Goal: Transaction & Acquisition: Purchase product/service

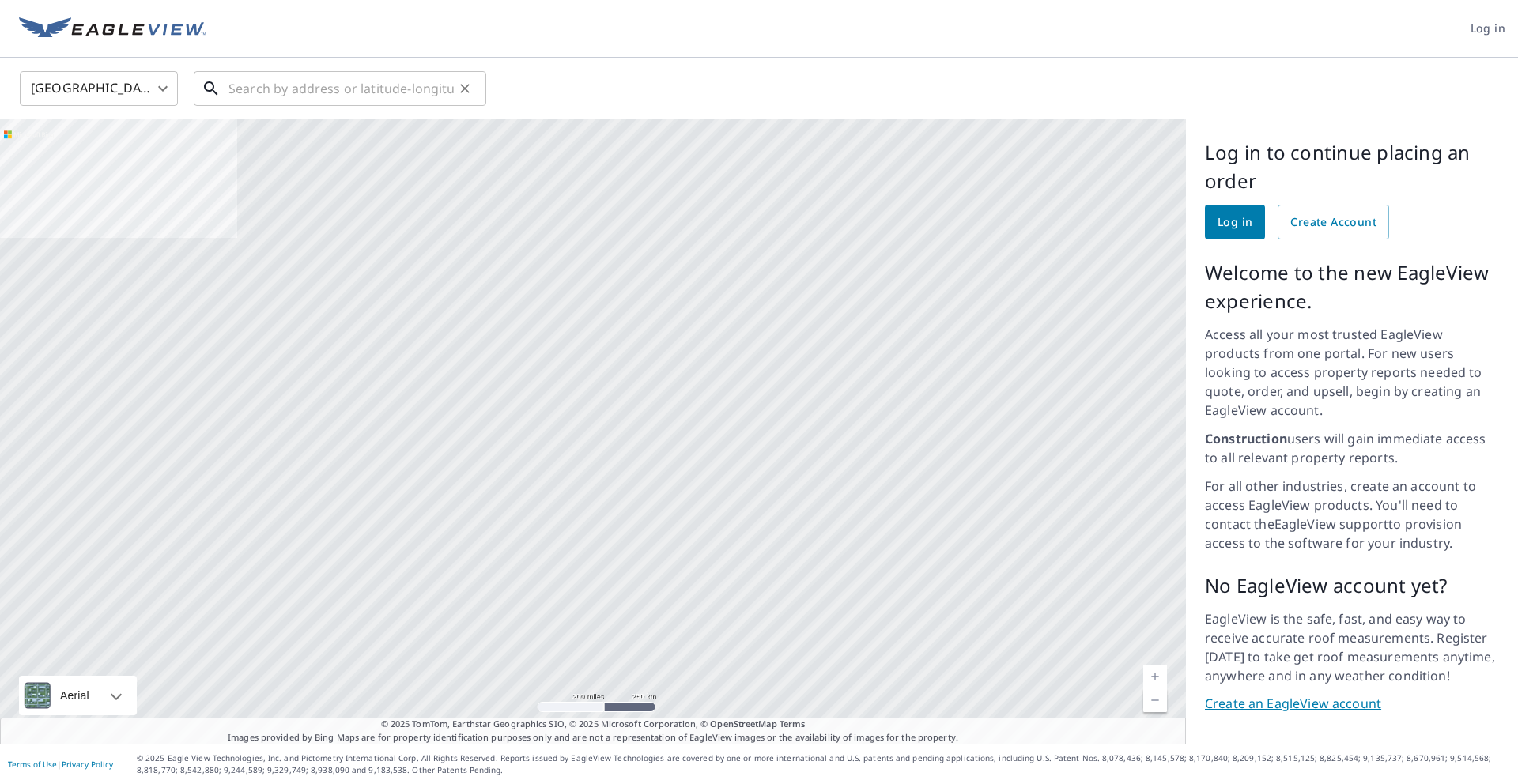
click at [289, 82] on input "text" at bounding box center [342, 88] width 225 height 44
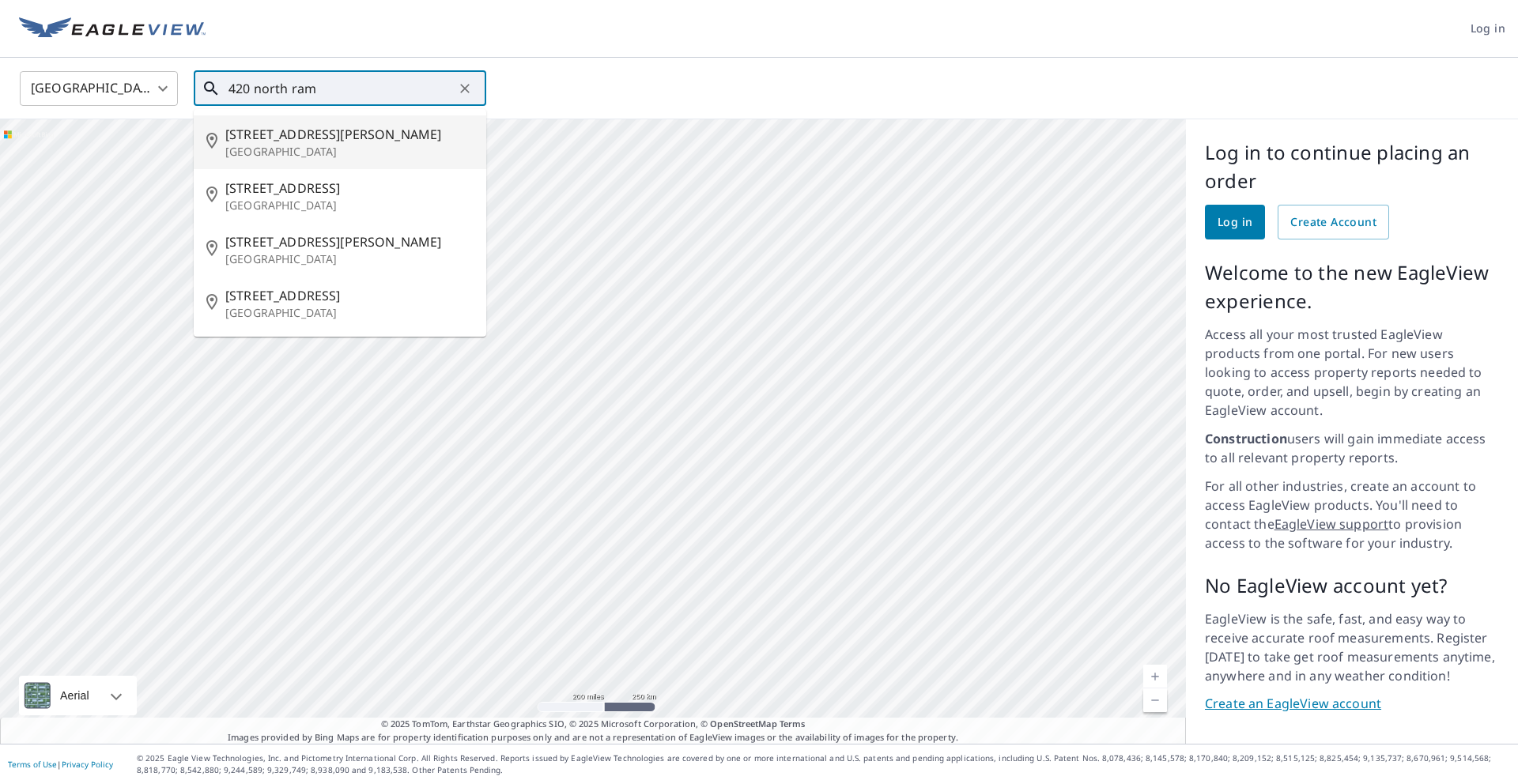
click at [395, 122] on li "[STREET_ADDRESS][PERSON_NAME]" at bounding box center [340, 142] width 292 height 54
type input "[STREET_ADDRESS][PERSON_NAME]"
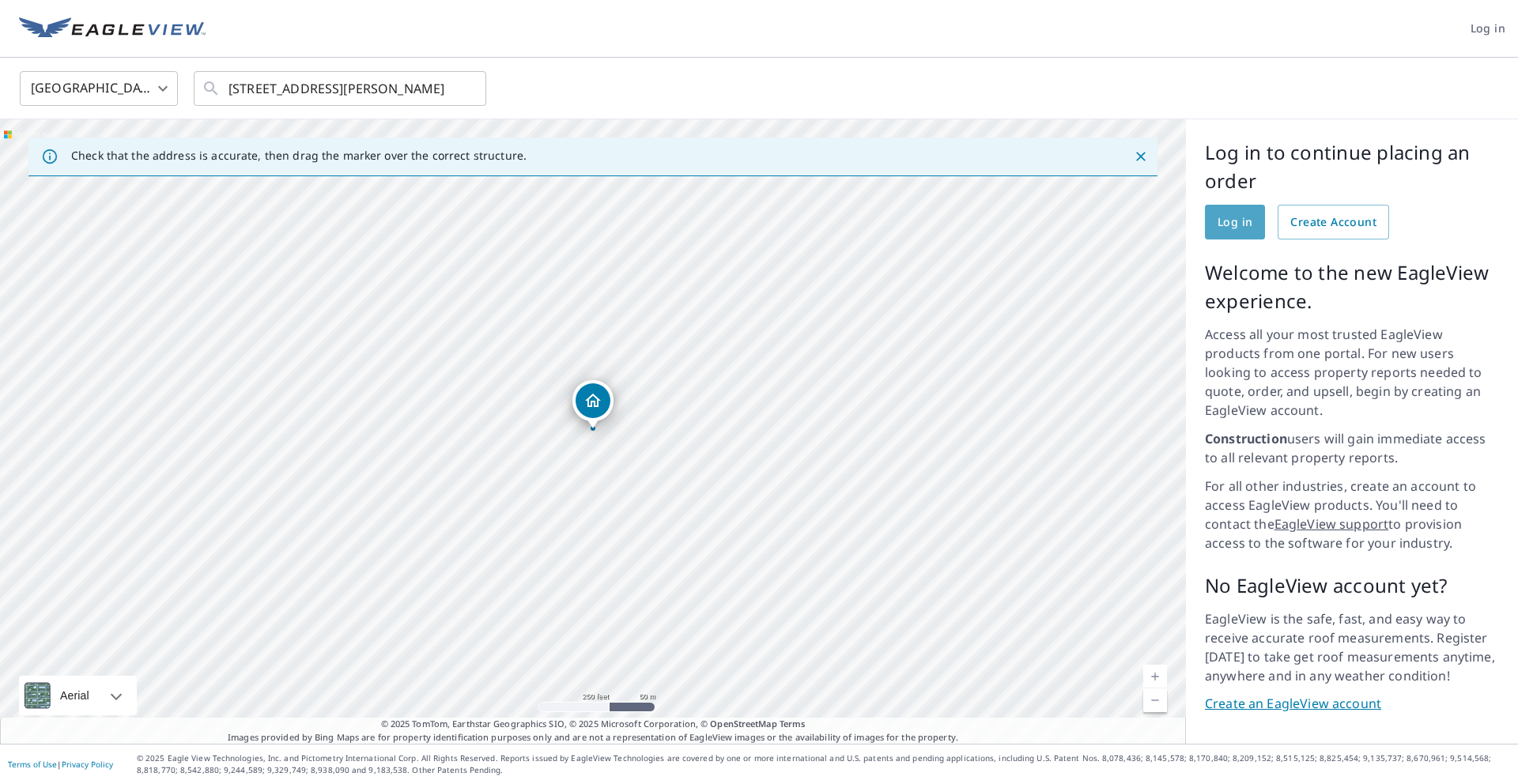
click at [1230, 218] on span "Log in" at bounding box center [1235, 222] width 35 height 20
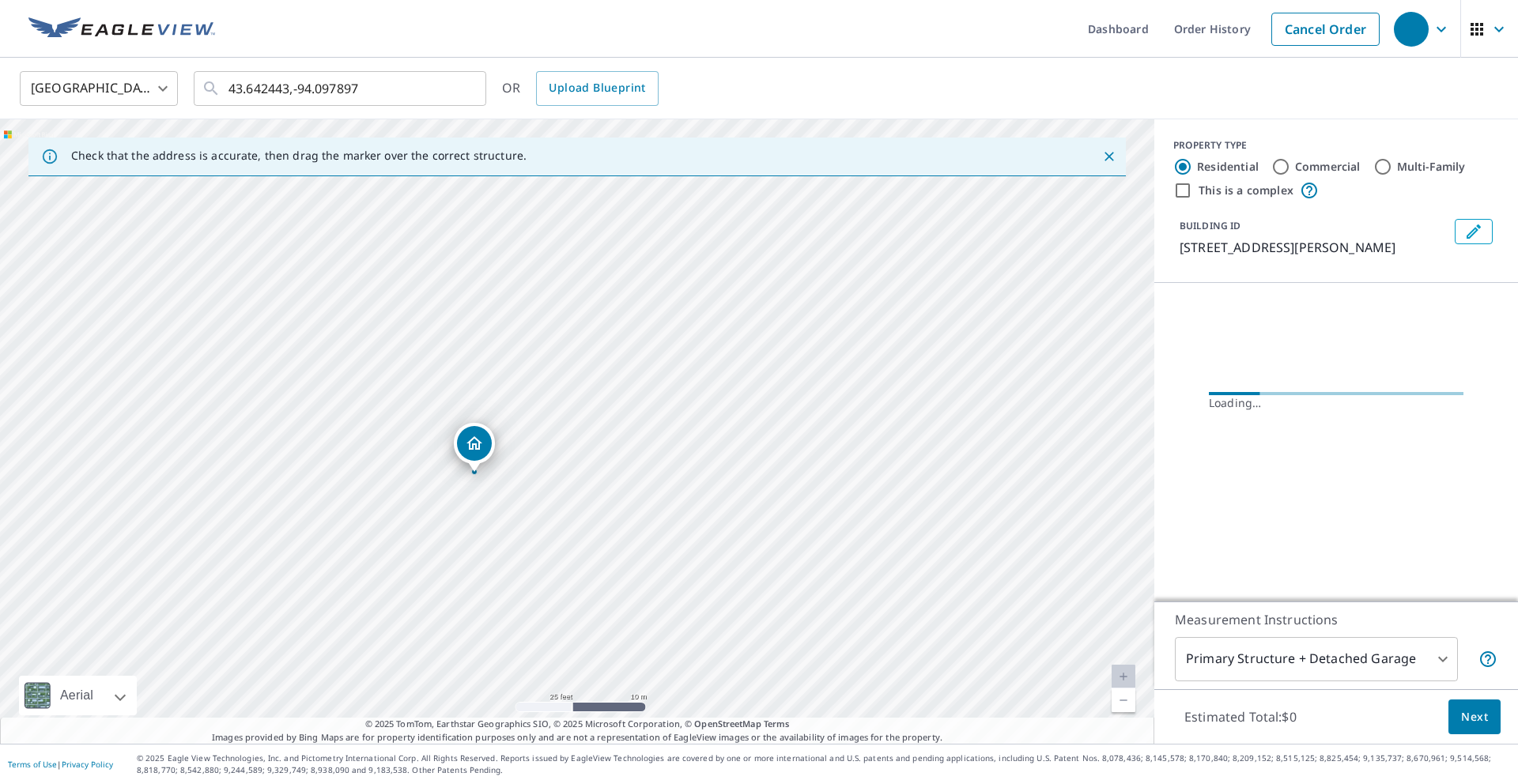
drag, startPoint x: 588, startPoint y: 396, endPoint x: 587, endPoint y: 333, distance: 63.0
click at [587, 333] on div "[STREET_ADDRESS][PERSON_NAME]" at bounding box center [577, 431] width 1154 height 625
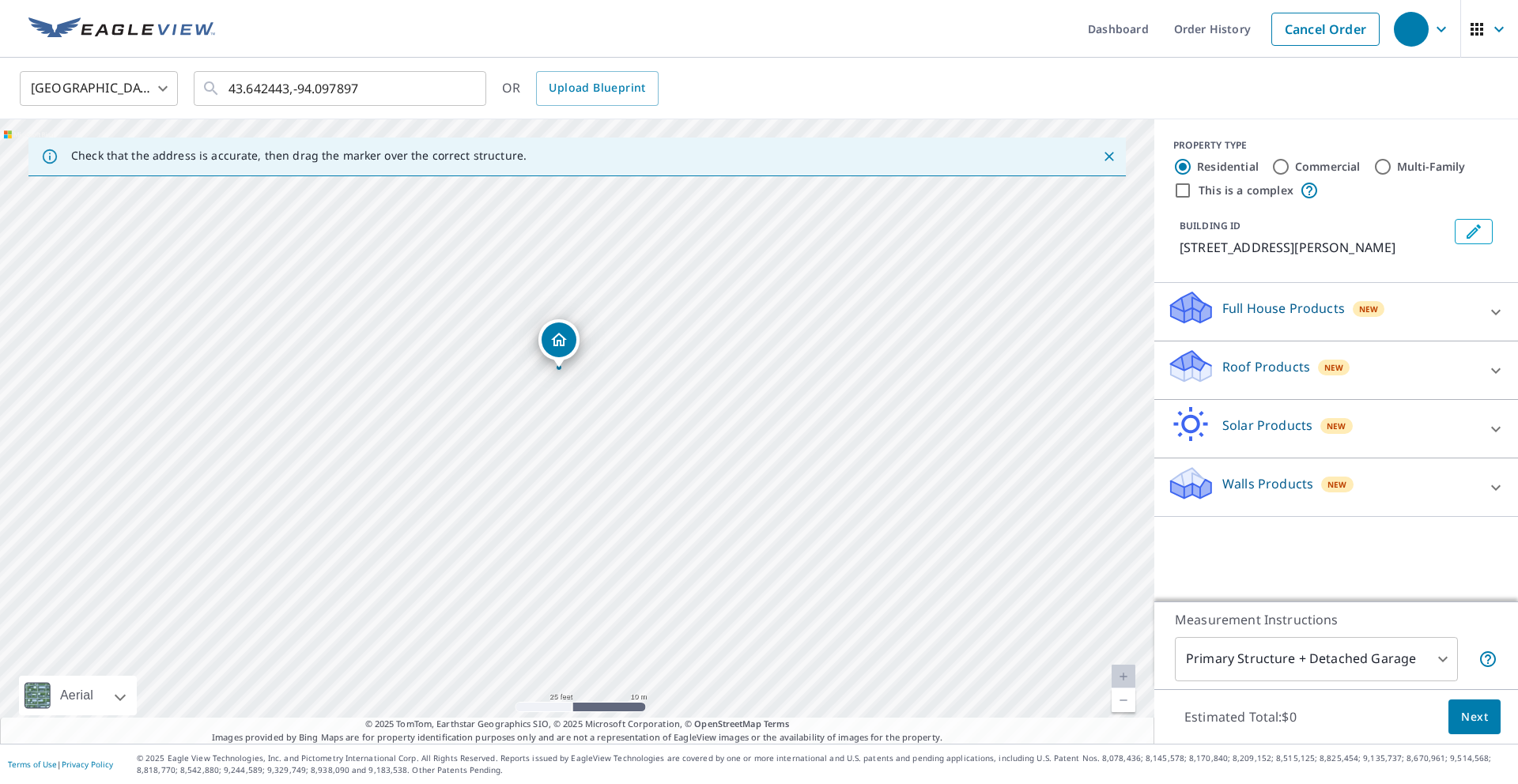
drag, startPoint x: 580, startPoint y: 398, endPoint x: 562, endPoint y: 336, distance: 64.6
drag, startPoint x: 579, startPoint y: 406, endPoint x: 595, endPoint y: 456, distance: 52.5
click at [617, 416] on div "[STREET_ADDRESS][PERSON_NAME]" at bounding box center [577, 431] width 1154 height 625
drag, startPoint x: 576, startPoint y: 408, endPoint x: 551, endPoint y: 434, distance: 36.1
drag, startPoint x: 575, startPoint y: 402, endPoint x: 598, endPoint y: 370, distance: 39.4
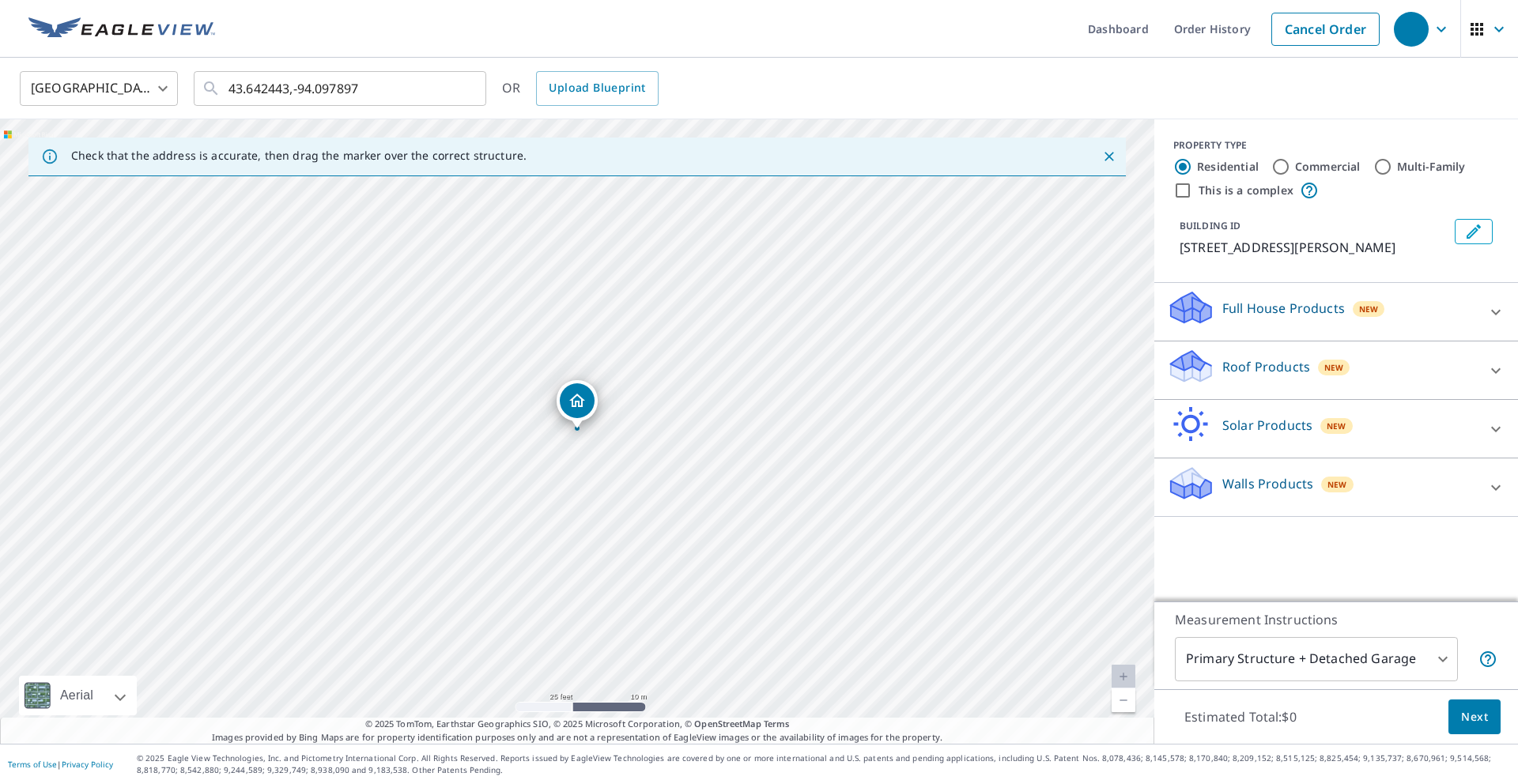
click at [1229, 366] on p "Roof Products" at bounding box center [1266, 366] width 87 height 19
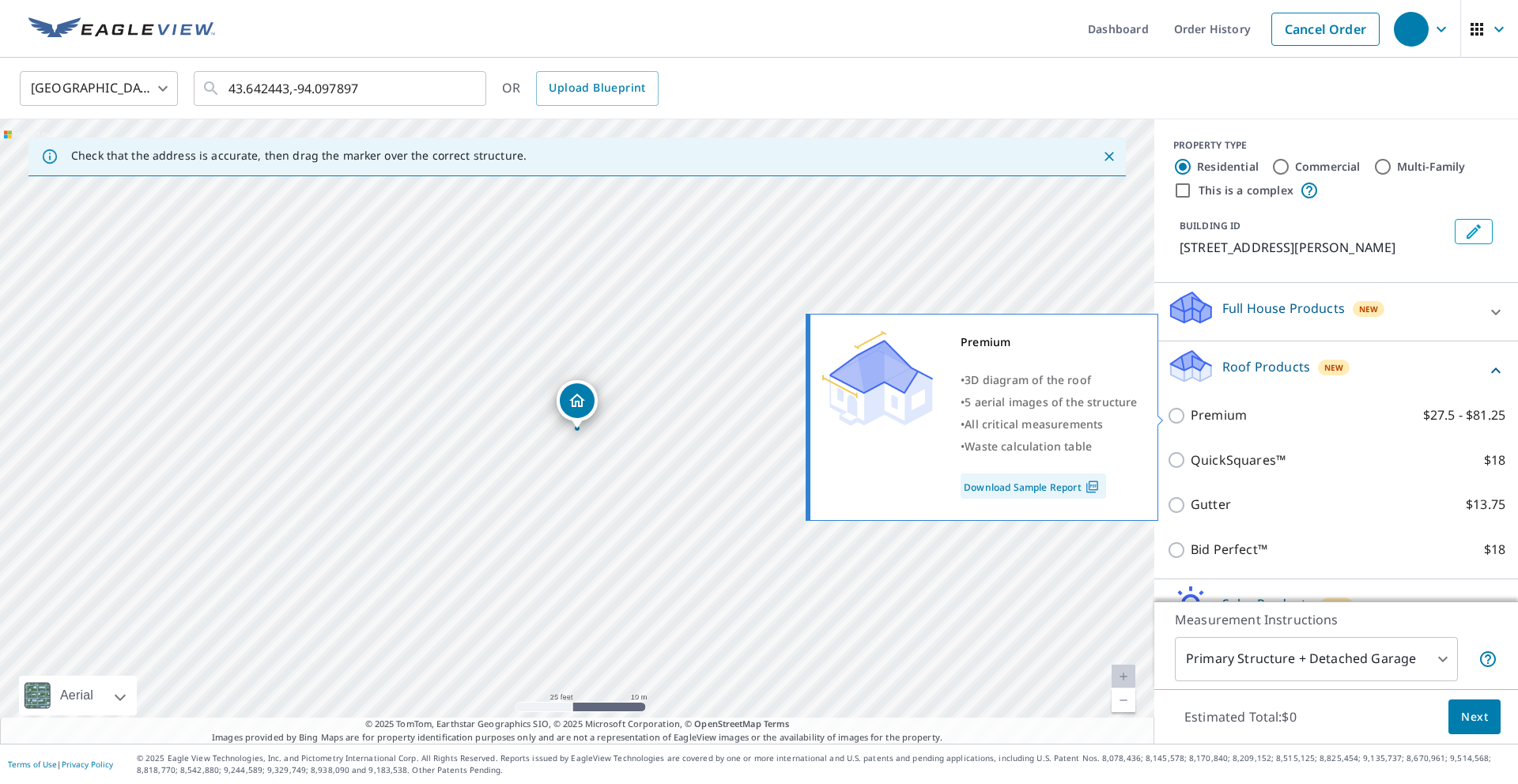
click at [1364, 421] on label "Premium $27.5 - $81.25" at bounding box center [1348, 416] width 315 height 20
click at [1191, 421] on input "Premium $27.5 - $81.25" at bounding box center [1179, 416] width 24 height 19
checkbox input "true"
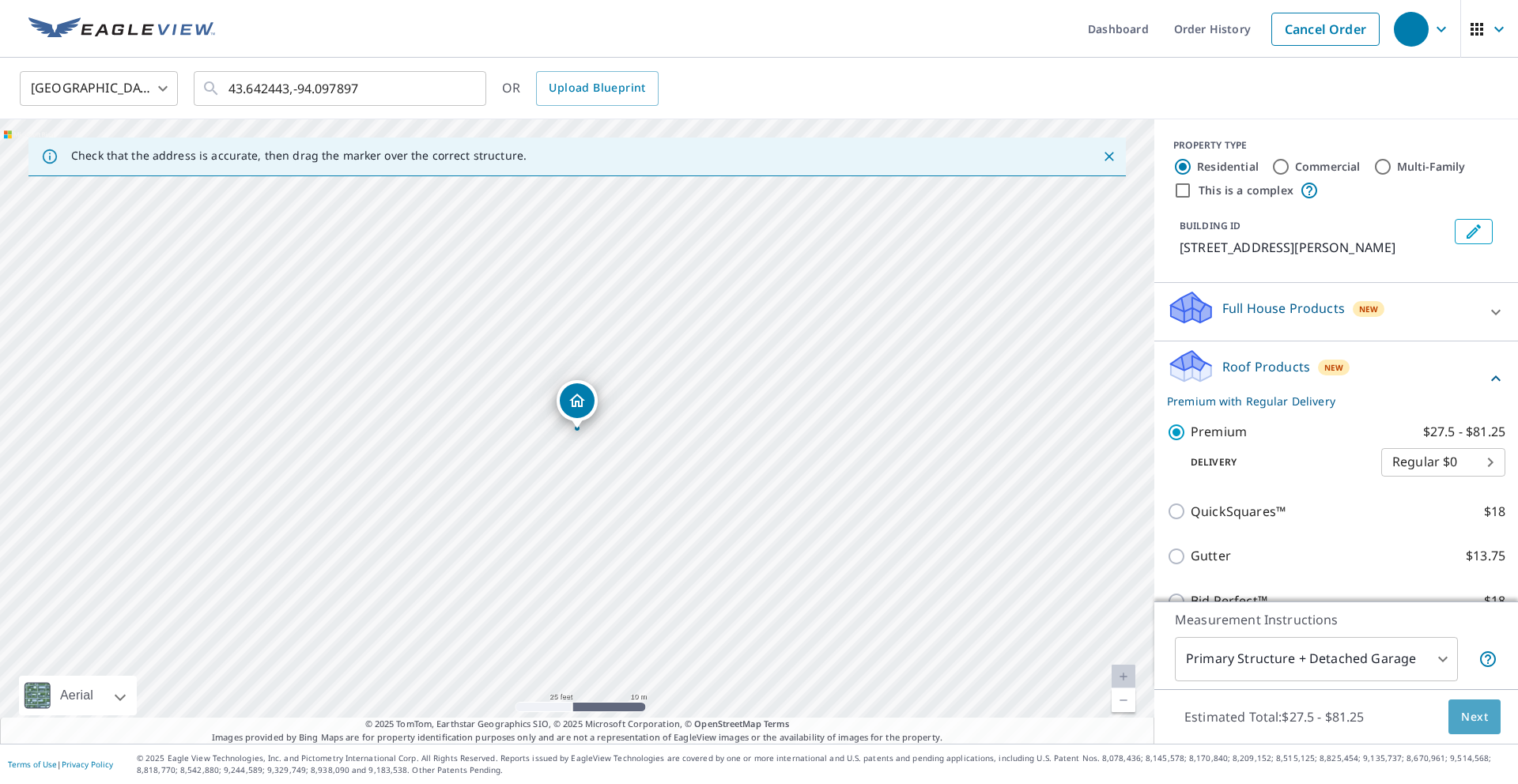
click at [1484, 721] on span "Next" at bounding box center [1475, 717] width 27 height 20
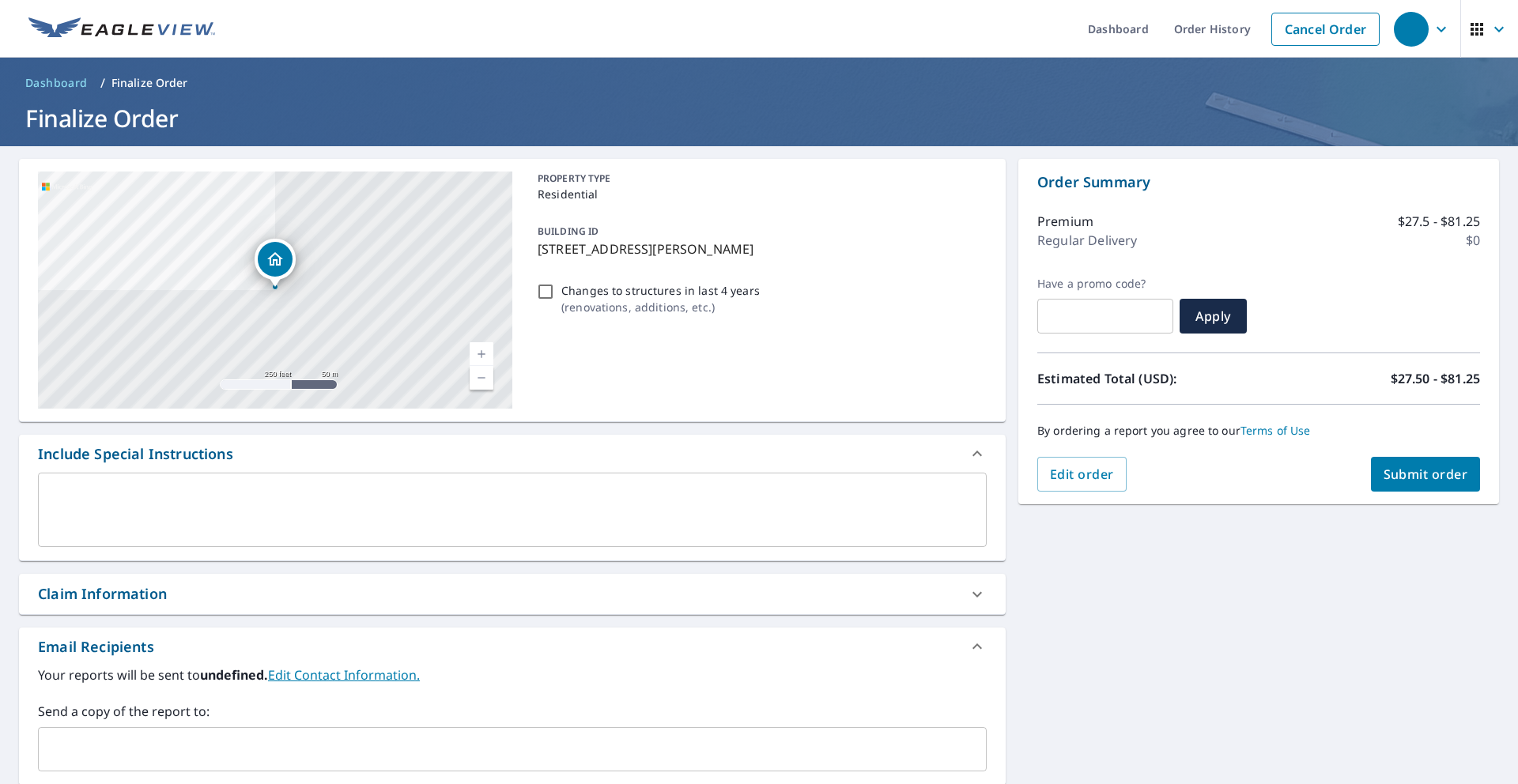
click at [1430, 466] on span "Submit order" at bounding box center [1426, 474] width 85 height 17
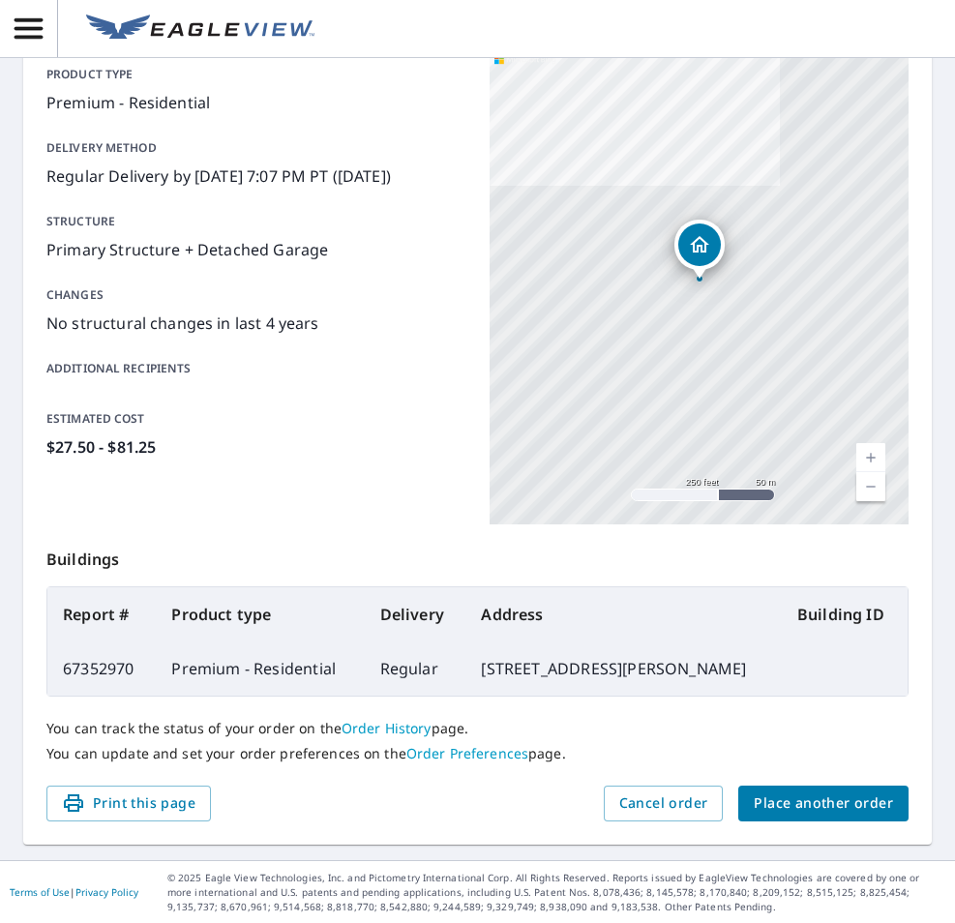
scroll to position [218, 0]
click at [827, 810] on span "Place another order" at bounding box center [823, 803] width 139 height 24
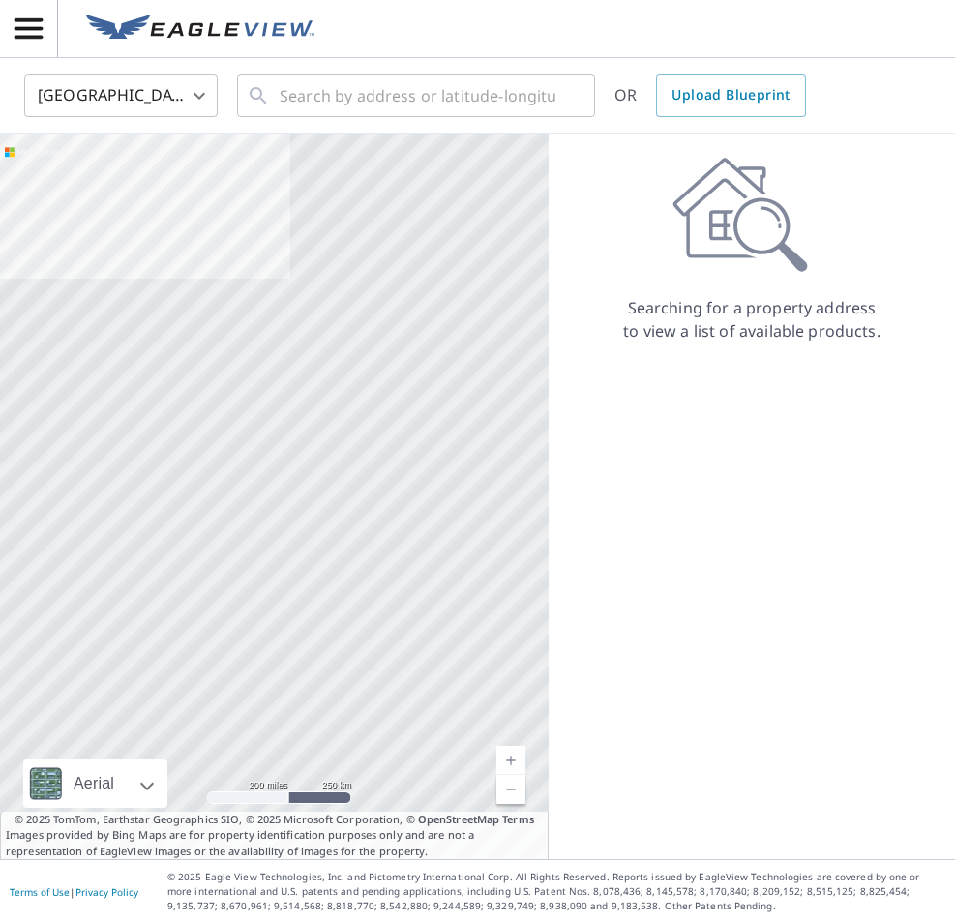
click at [37, 46] on button "button" at bounding box center [29, 28] width 58 height 57
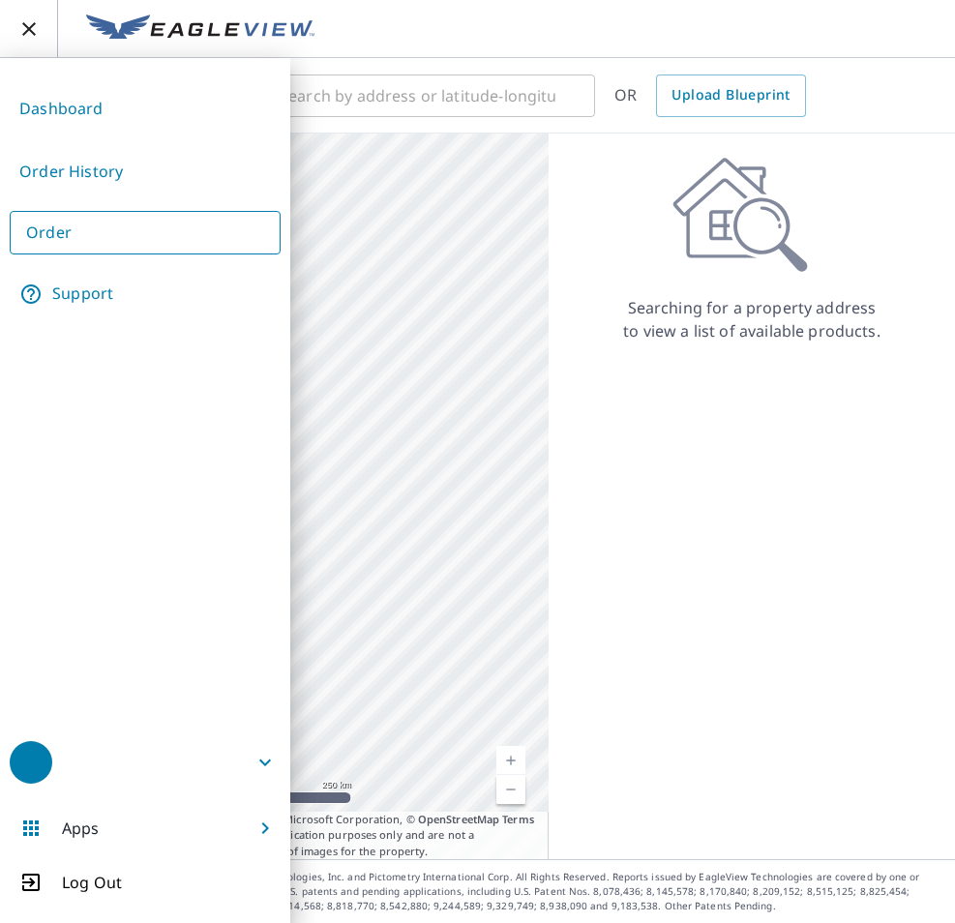
click at [122, 178] on link "Order History" at bounding box center [145, 171] width 271 height 47
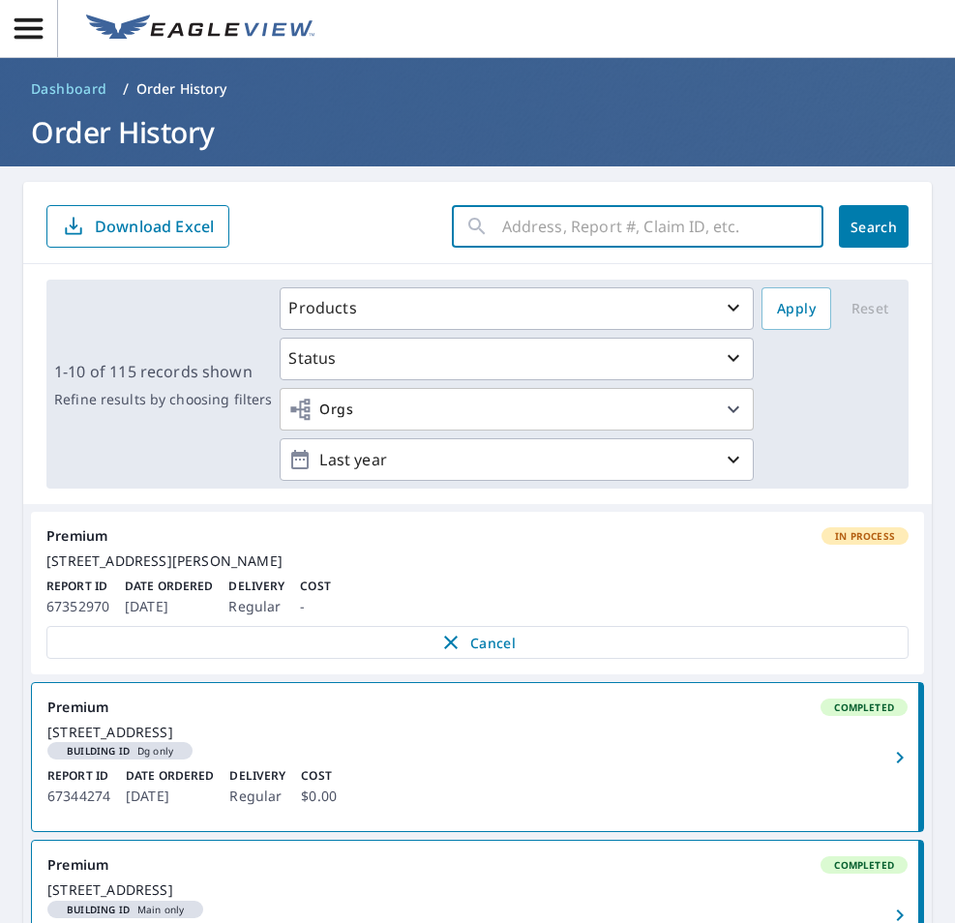
click at [546, 227] on input "text" at bounding box center [662, 226] width 321 height 54
type input "1707 150"
click button "Search" at bounding box center [874, 226] width 70 height 43
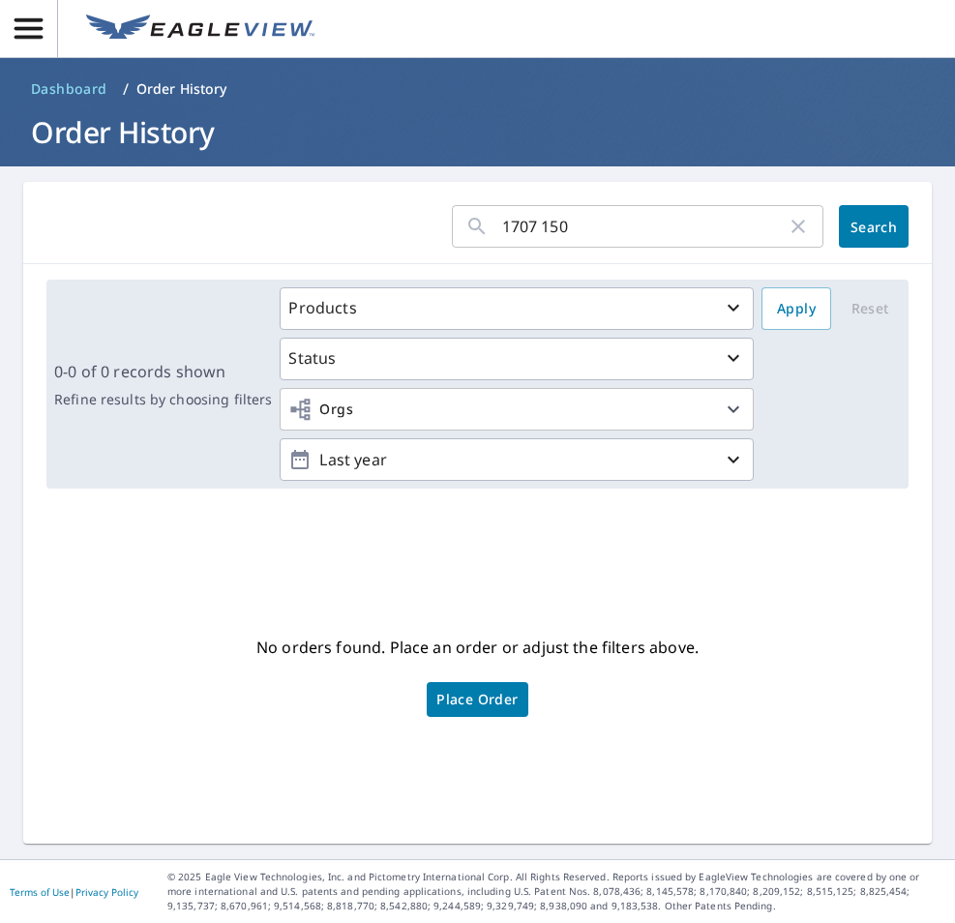
click at [708, 228] on input "1707 150" at bounding box center [644, 226] width 285 height 54
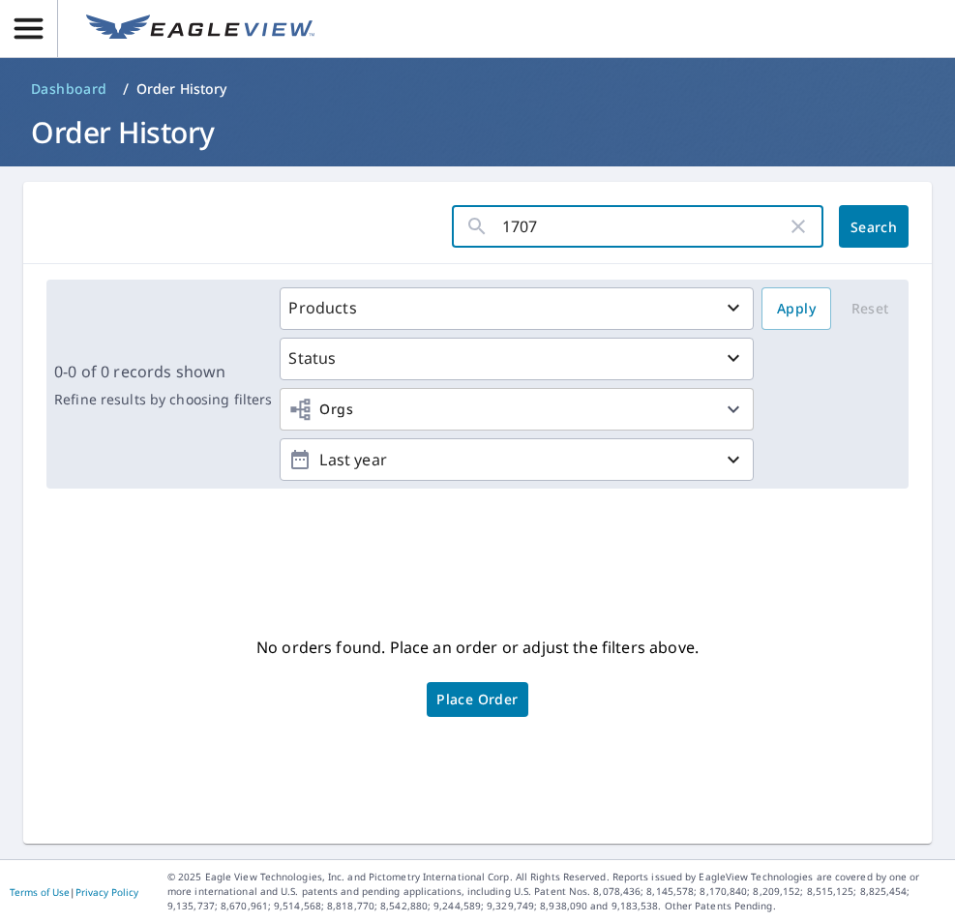
type input "1707"
click button "Search" at bounding box center [874, 226] width 70 height 43
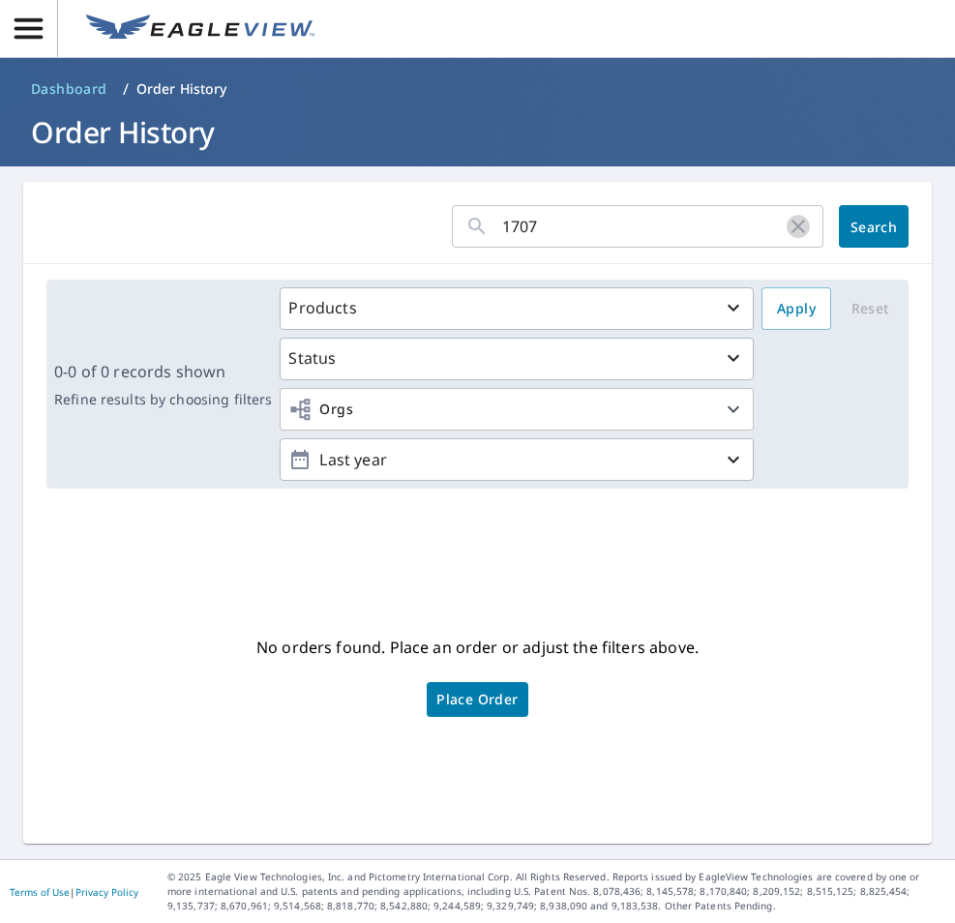
click at [797, 229] on icon "button" at bounding box center [799, 227] width 14 height 14
